Goal: Task Accomplishment & Management: Use online tool/utility

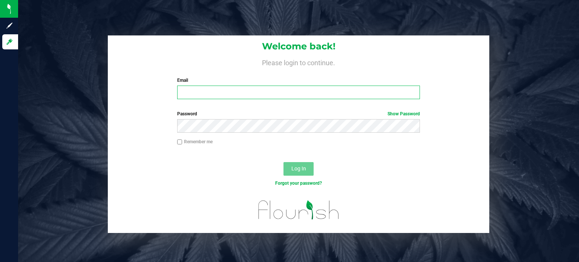
type input "[EMAIL_ADDRESS][DOMAIN_NAME]"
click at [299, 168] on span "Log In" at bounding box center [298, 169] width 15 height 6
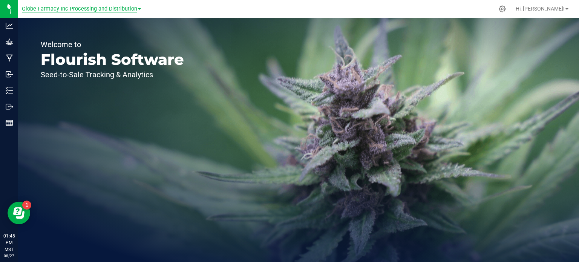
click at [121, 9] on span "Globe Farmacy Inc Processing and Distribution" at bounding box center [79, 9] width 115 height 7
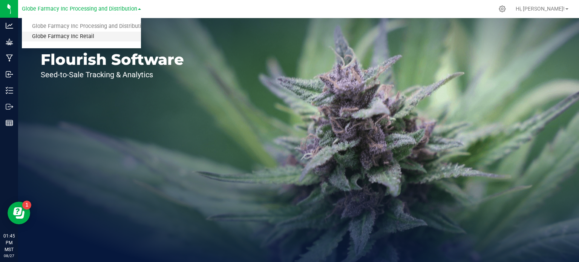
click at [95, 36] on link "Globe Farmacy Inc Retail" at bounding box center [81, 37] width 119 height 10
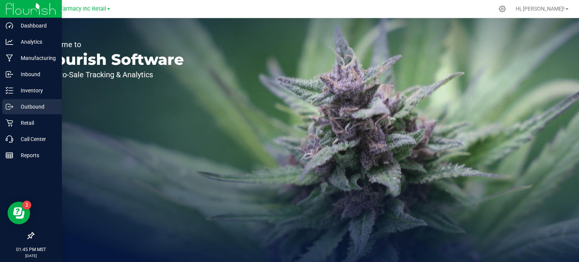
click at [11, 106] on icon at bounding box center [10, 107] width 8 height 8
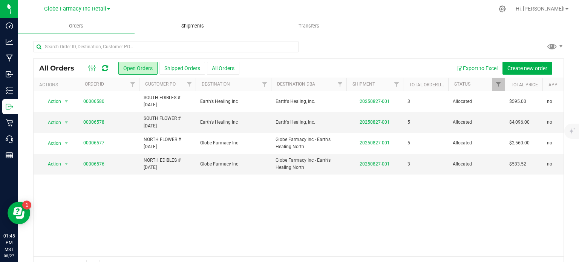
click at [189, 27] on span "Shipments" at bounding box center [192, 26] width 43 height 7
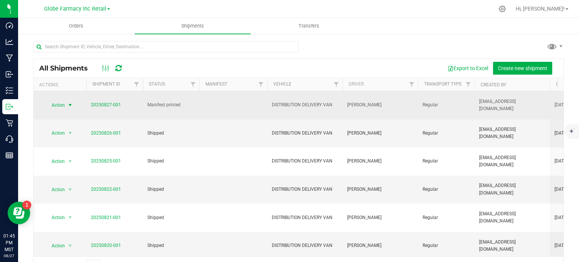
click at [67, 107] on span "select" at bounding box center [70, 105] width 6 height 6
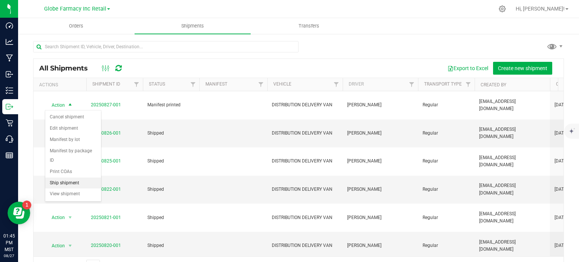
click at [68, 178] on li "Ship shipment" at bounding box center [73, 183] width 56 height 11
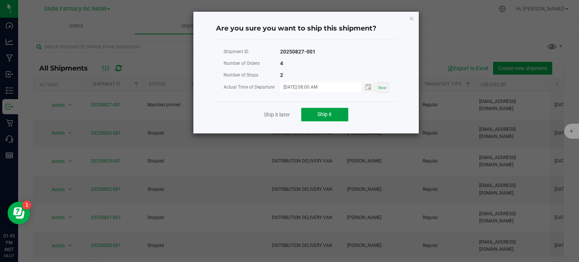
click at [331, 111] on span "Ship it" at bounding box center [324, 114] width 14 height 6
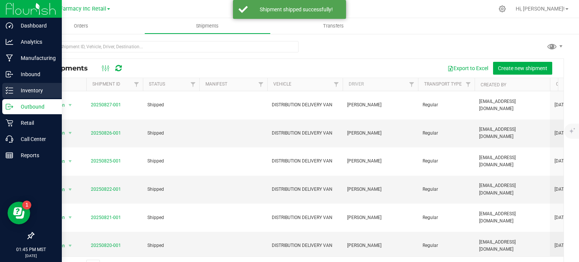
click at [3, 89] on div "Inventory" at bounding box center [32, 90] width 60 height 15
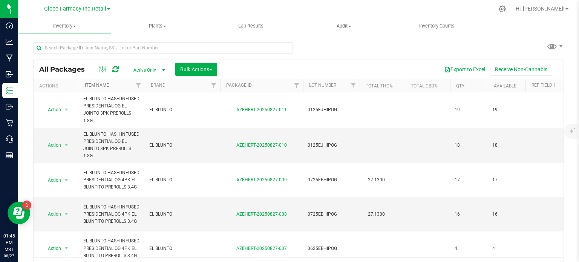
click at [97, 86] on link "Item Name" at bounding box center [97, 85] width 24 height 5
